Goal: Information Seeking & Learning: Learn about a topic

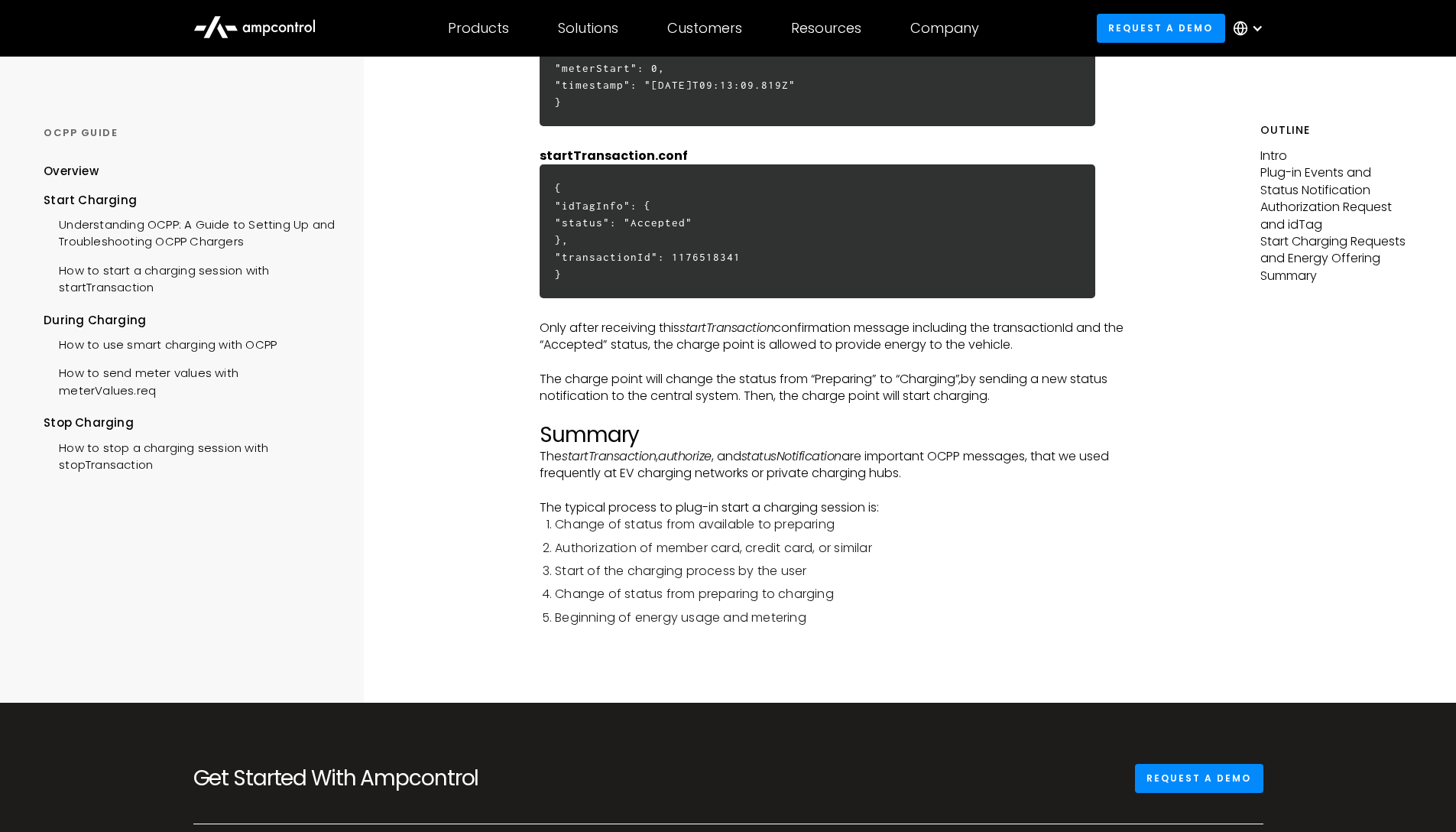
scroll to position [347, 0]
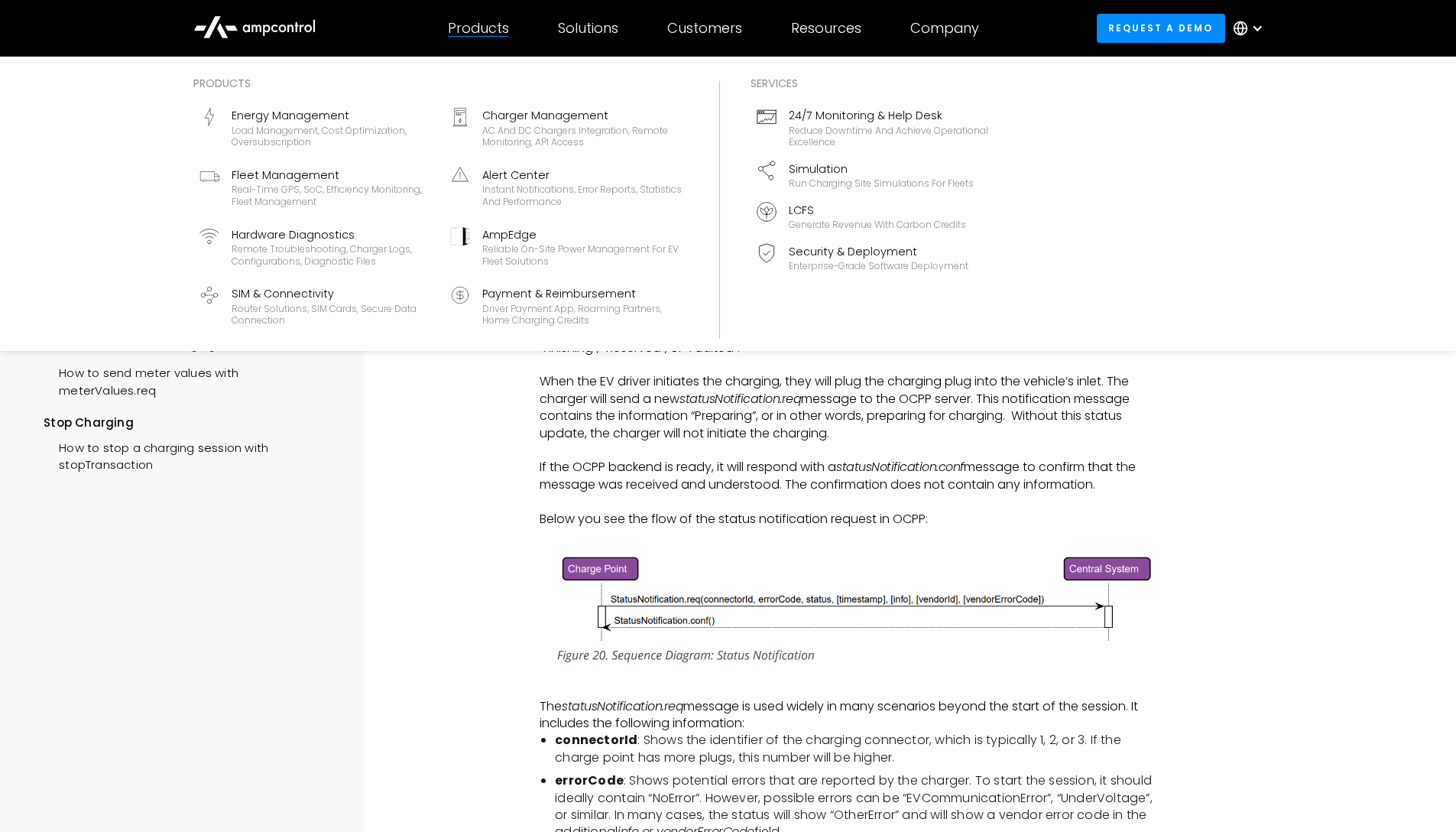
click at [488, 26] on div "Products" at bounding box center [478, 28] width 61 height 17
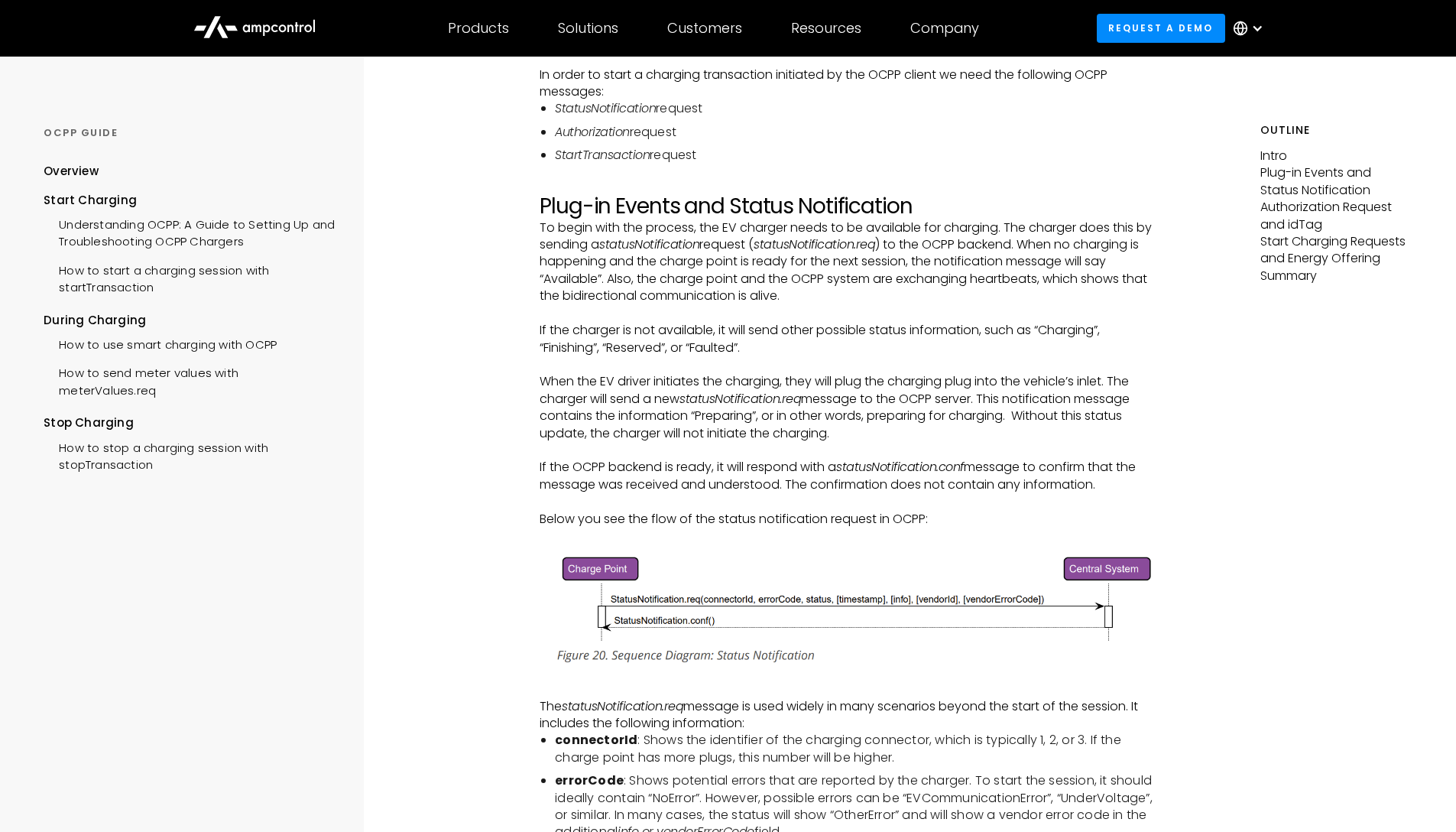
click at [272, 27] on icon at bounding box center [274, 28] width 7 height 8
click at [1089, 450] on p "‍" at bounding box center [848, 450] width 617 height 17
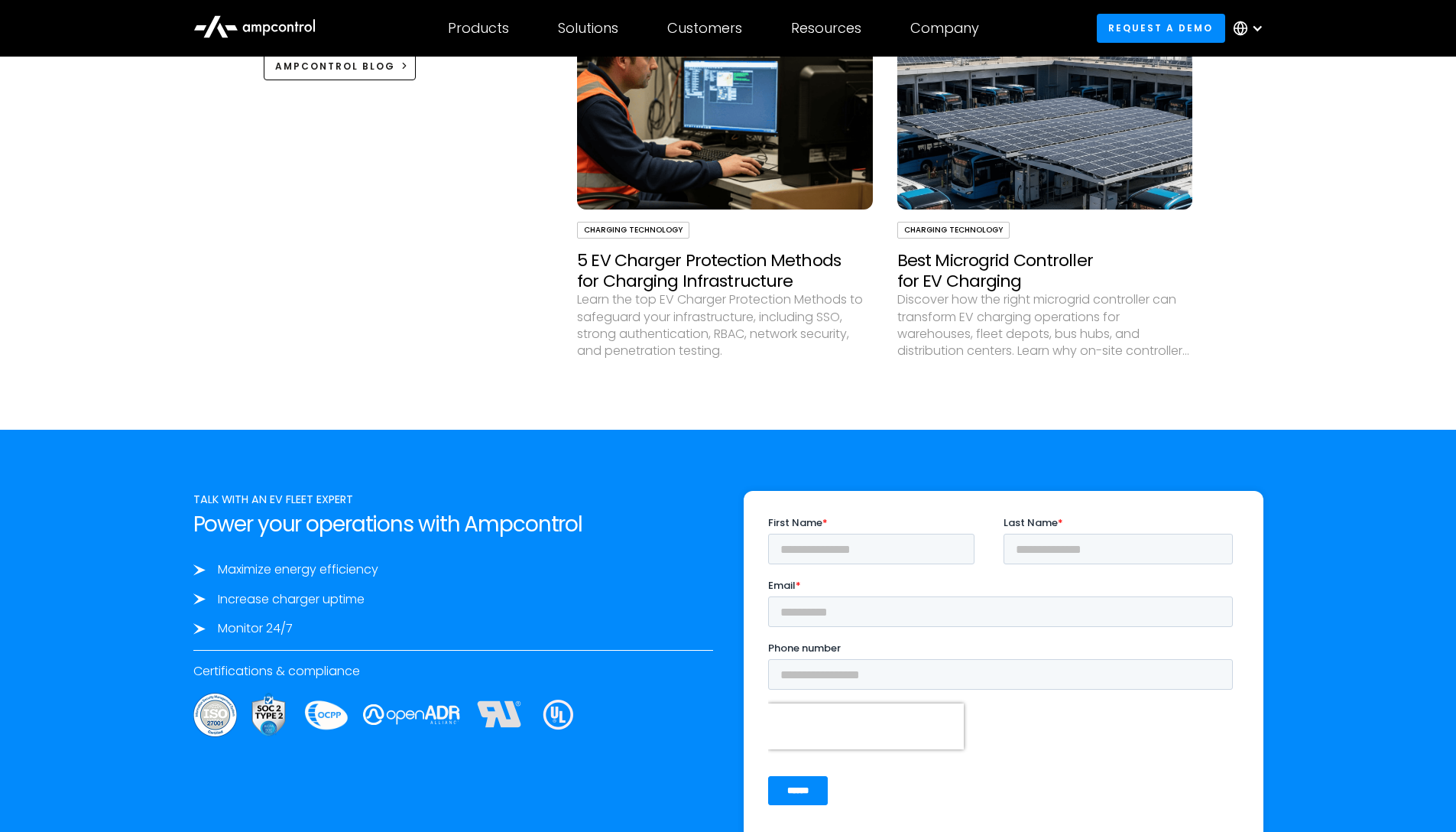
scroll to position [4727, 0]
